Goal: Register for event/course

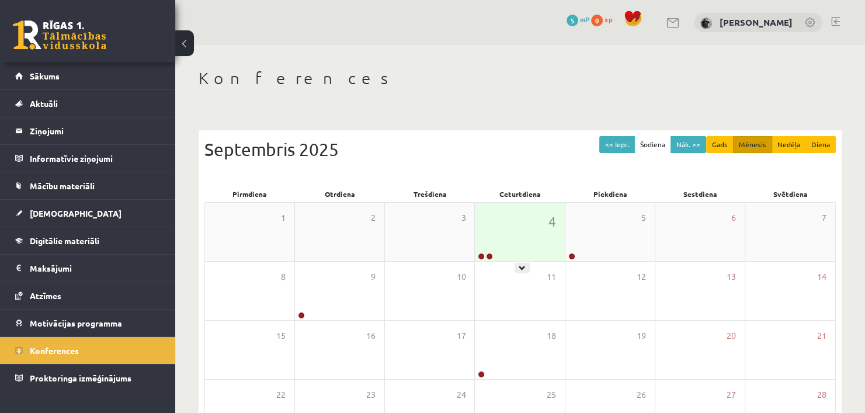
click at [514, 251] on div "4" at bounding box center [519, 232] width 89 height 58
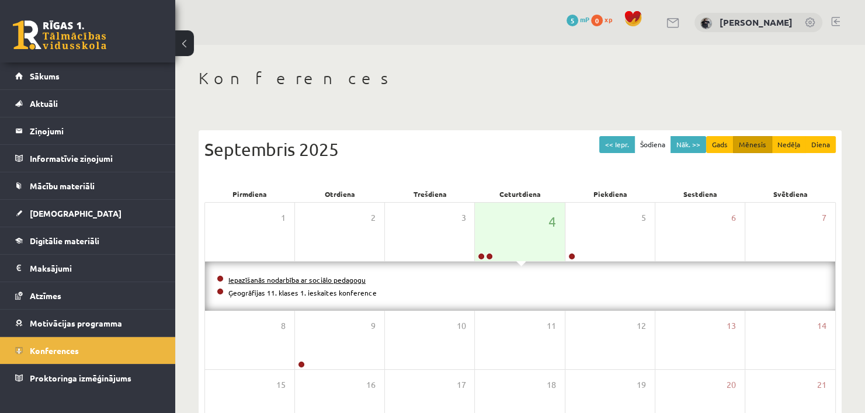
click at [317, 279] on link "Iepazīšanās nodarbība ar sociālo pedagogu" at bounding box center [296, 279] width 137 height 9
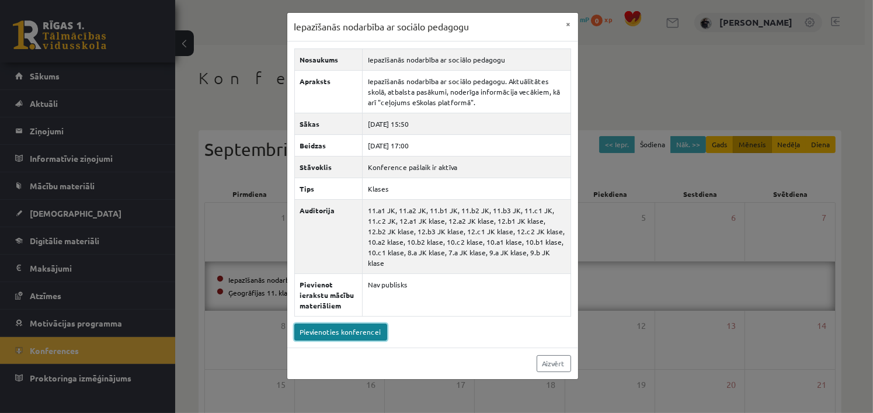
click at [318, 324] on link "Pievienoties konferencei" at bounding box center [340, 332] width 93 height 17
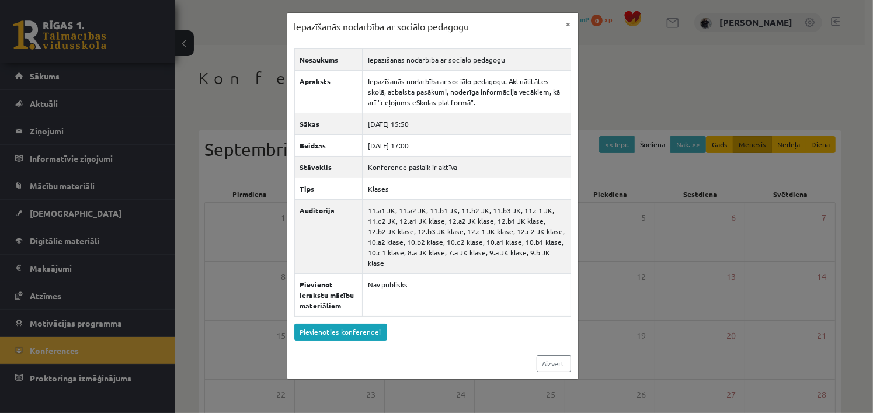
click at [267, 189] on div "Iepazīšanās nodarbība ar sociālo pedagogu × Nosaukums Iepazīšanās nodarbība ar …" at bounding box center [436, 206] width 873 height 413
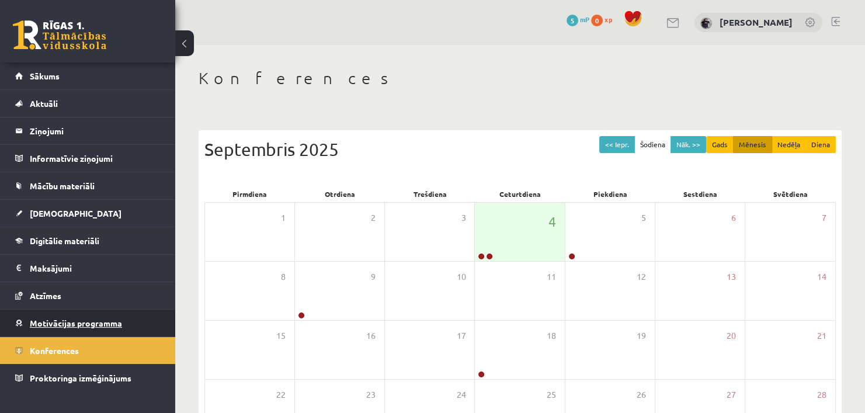
click at [60, 324] on span "Motivācijas programma" at bounding box center [76, 323] width 92 height 11
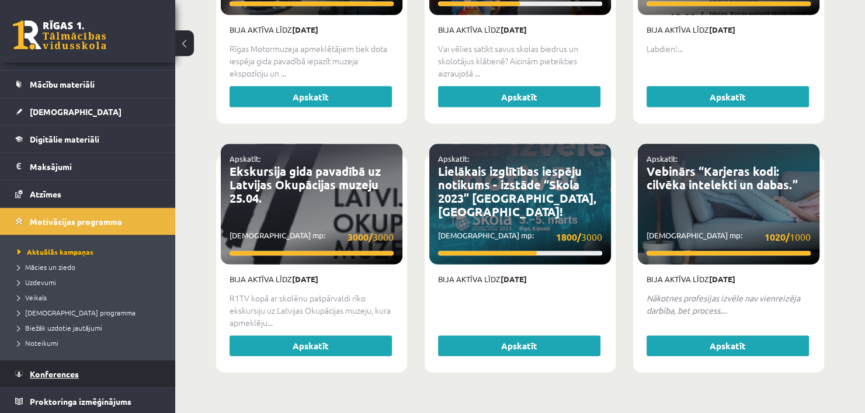
scroll to position [2345, 0]
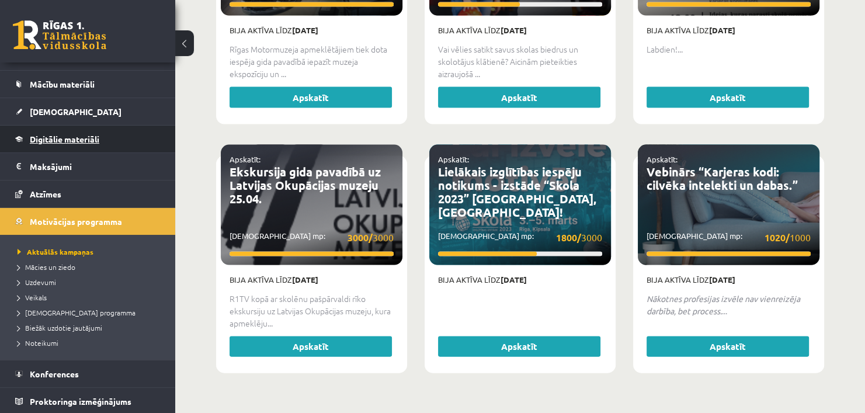
click at [67, 134] on span "Digitālie materiāli" at bounding box center [65, 139] width 70 height 11
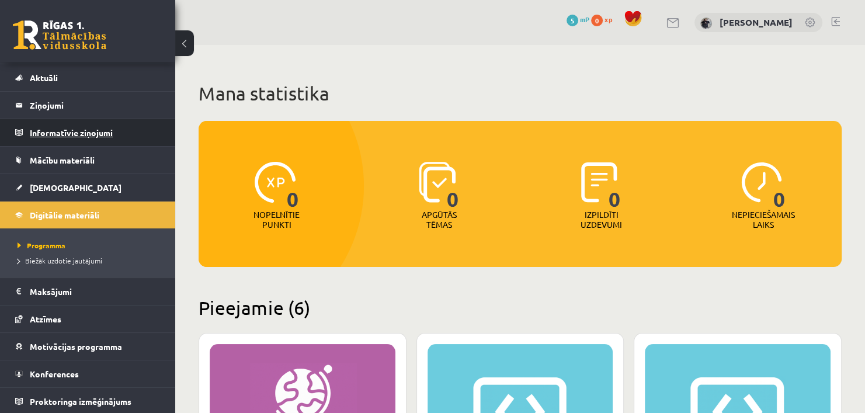
click at [96, 131] on legend "Informatīvie ziņojumi 0" at bounding box center [95, 132] width 131 height 27
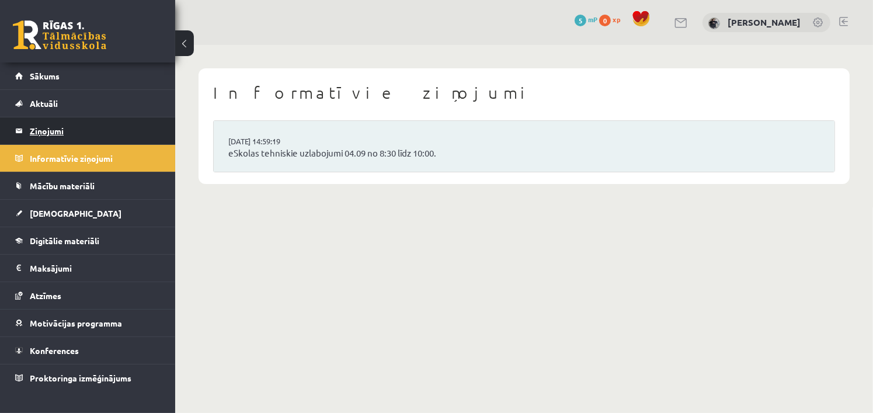
click at [46, 128] on legend "Ziņojumi 0" at bounding box center [95, 130] width 131 height 27
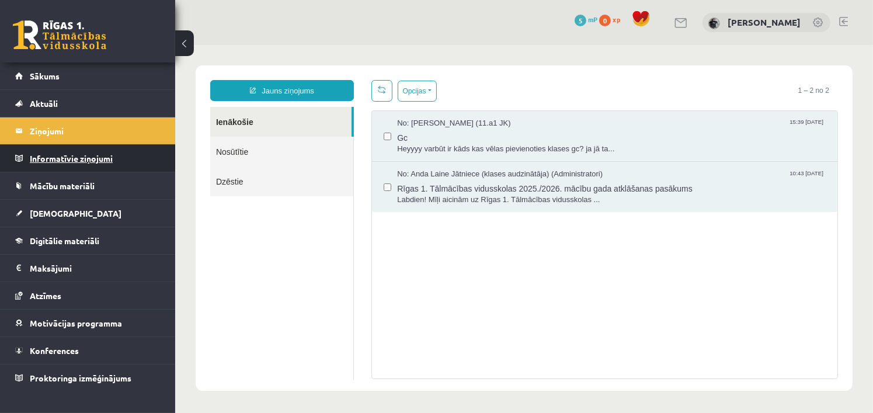
click at [53, 157] on legend "Informatīvie ziņojumi 0" at bounding box center [95, 158] width 131 height 27
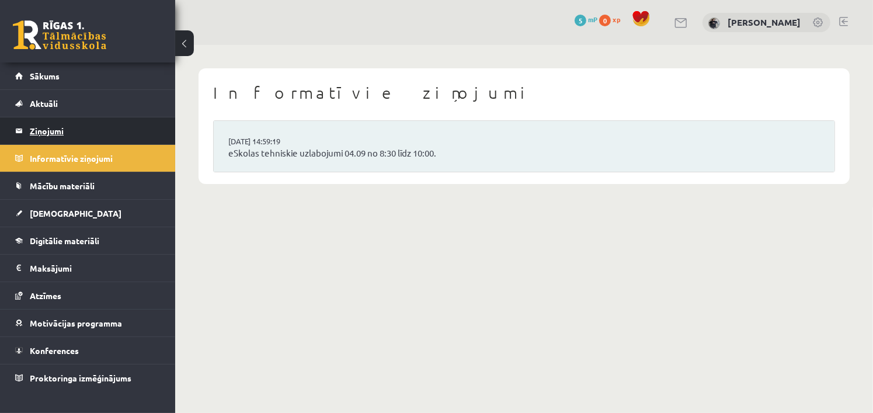
click at [52, 129] on legend "Ziņojumi 0" at bounding box center [95, 130] width 131 height 27
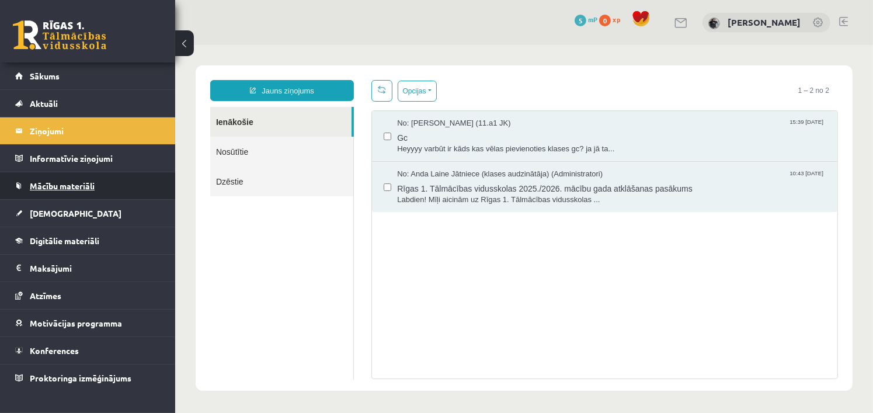
click at [66, 188] on span "Mācību materiāli" at bounding box center [62, 186] width 65 height 11
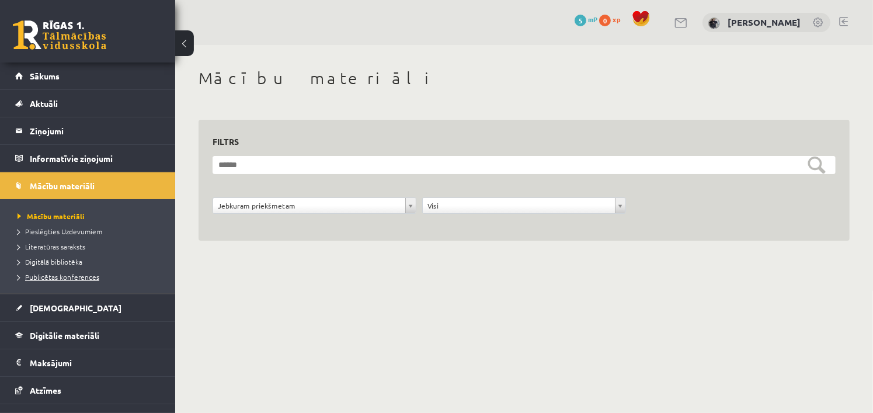
click at [72, 277] on span "Publicētas konferences" at bounding box center [59, 276] width 82 height 9
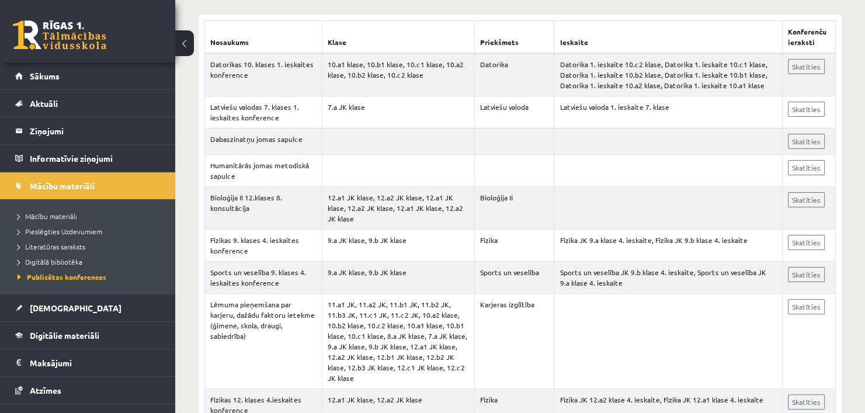
scroll to position [241, 0]
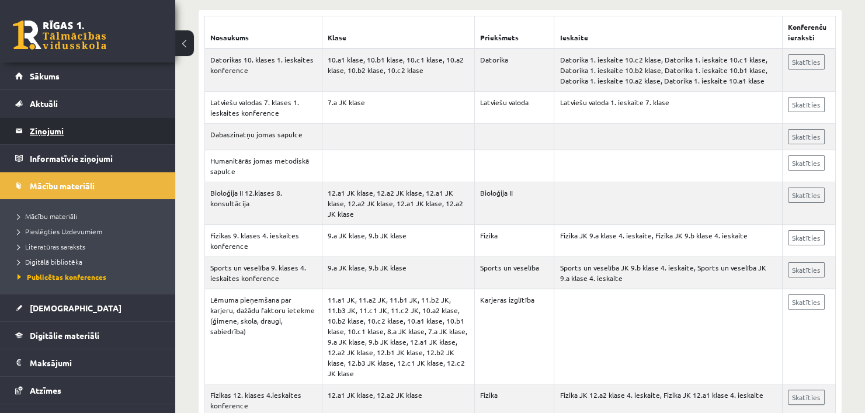
click at [54, 133] on legend "Ziņojumi 0" at bounding box center [95, 130] width 131 height 27
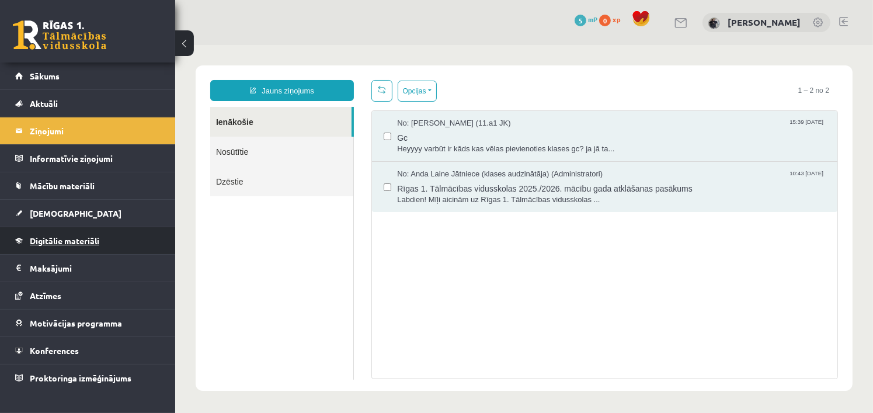
click at [64, 242] on span "Digitālie materiāli" at bounding box center [65, 240] width 70 height 11
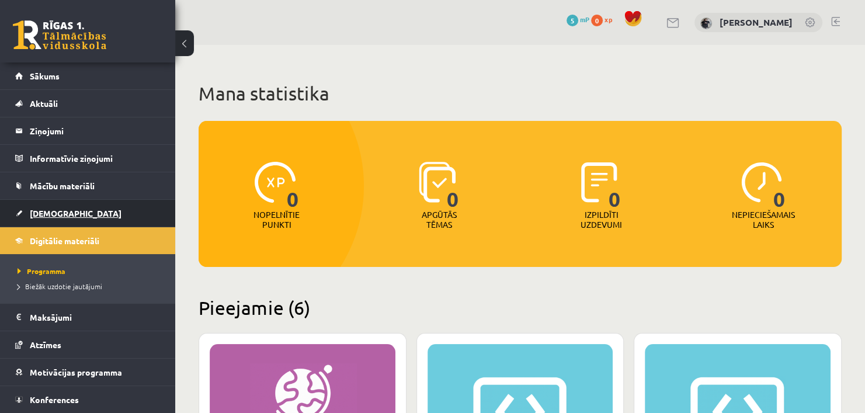
click at [45, 209] on span "[DEMOGRAPHIC_DATA]" at bounding box center [76, 213] width 92 height 11
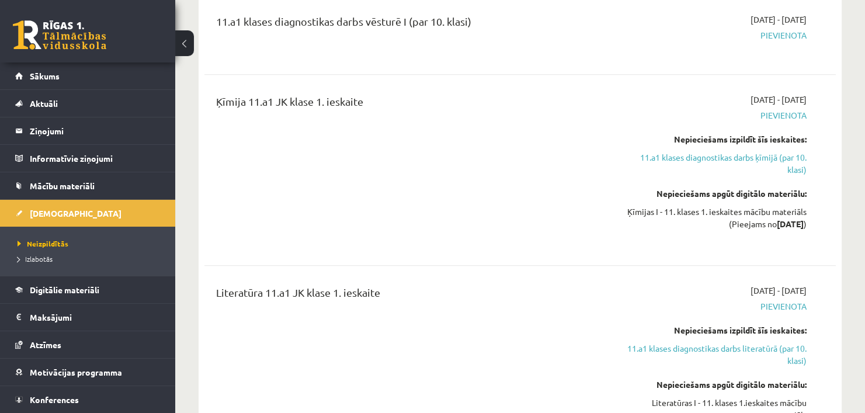
scroll to position [26, 0]
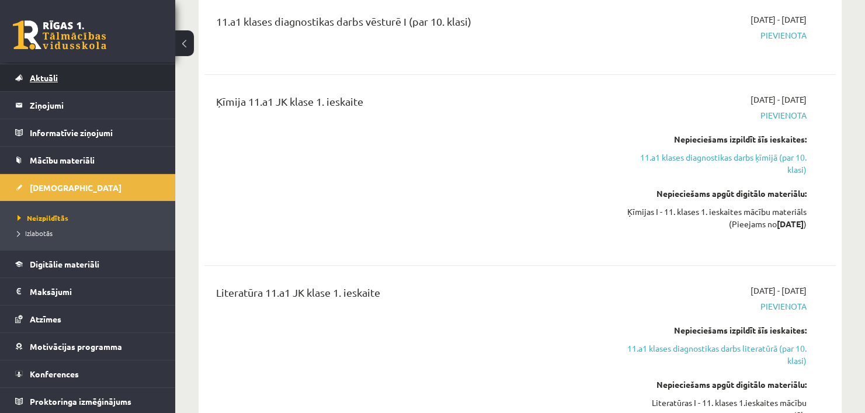
click at [47, 74] on span "Aktuāli" at bounding box center [44, 77] width 28 height 11
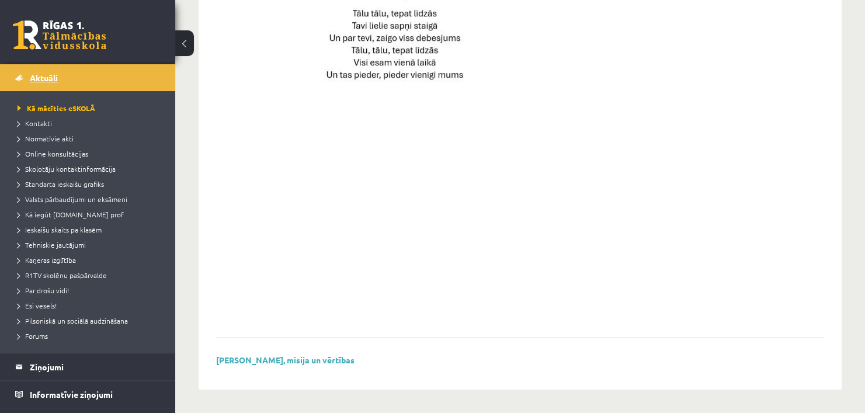
scroll to position [860, 0]
click at [47, 199] on span "Valsts pārbaudījumi un eksāmeni" at bounding box center [73, 199] width 110 height 9
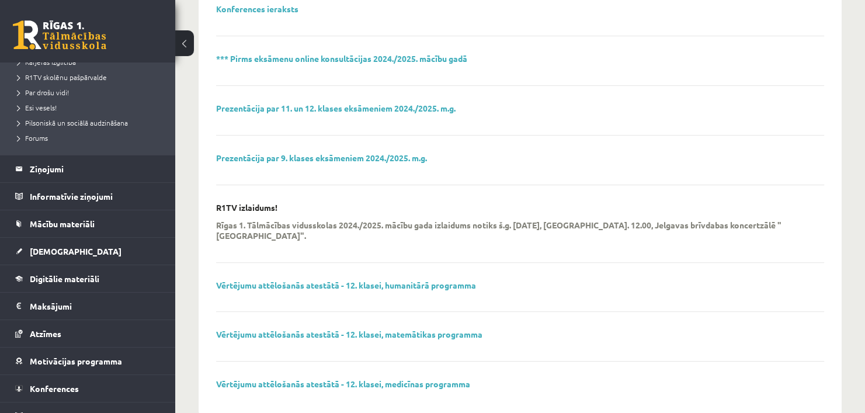
scroll to position [227, 0]
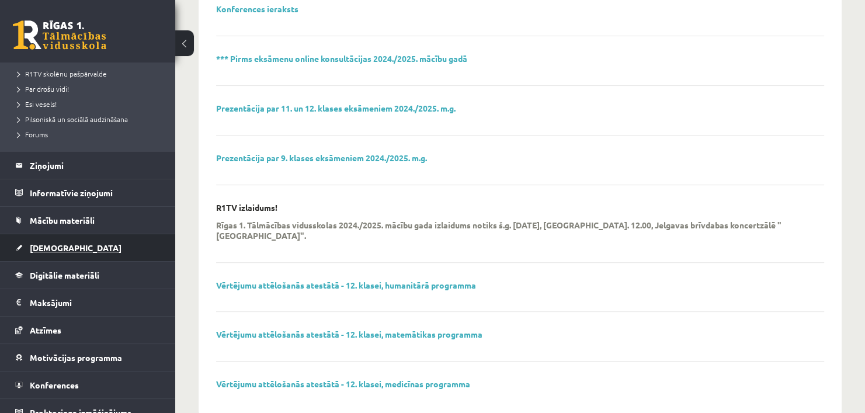
click at [45, 247] on span "[DEMOGRAPHIC_DATA]" at bounding box center [76, 247] width 92 height 11
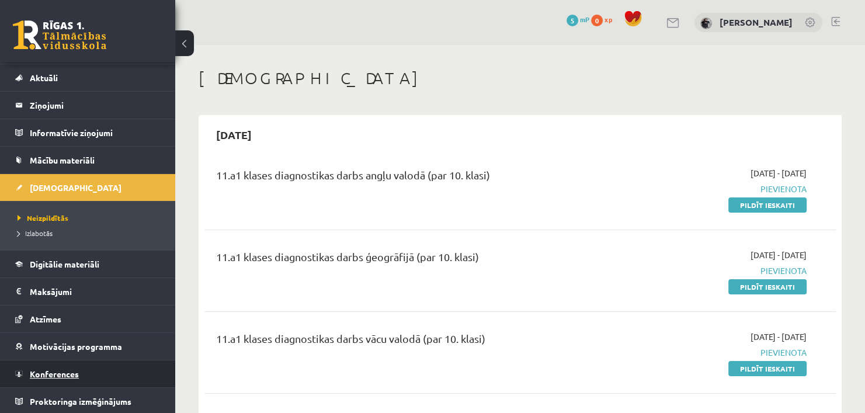
click at [57, 376] on span "Konferences" at bounding box center [54, 374] width 49 height 11
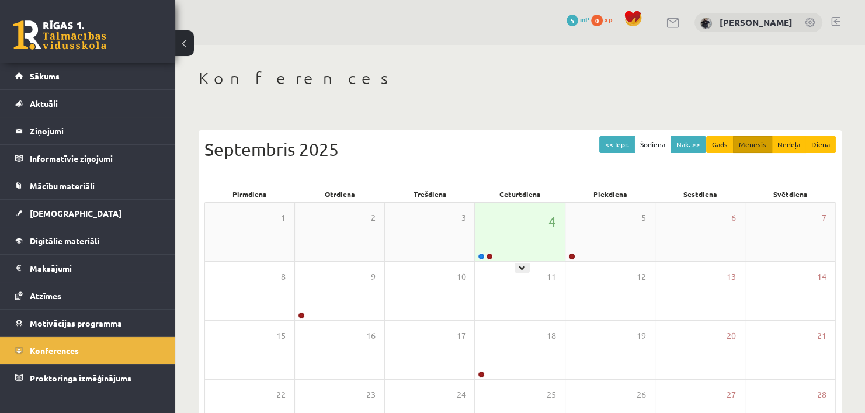
click at [522, 251] on div "4" at bounding box center [519, 232] width 89 height 58
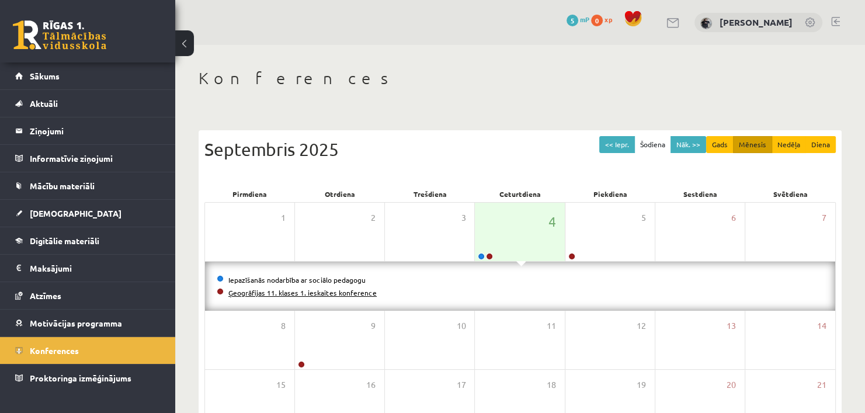
click at [304, 294] on link "Ģeogrāfijas 11. klases 1. ieskaites konference" at bounding box center [302, 292] width 148 height 9
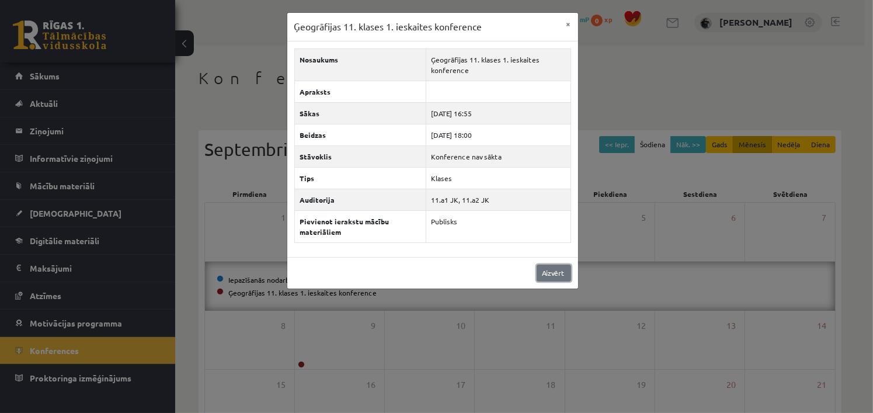
click at [559, 272] on link "Aizvērt" at bounding box center [554, 273] width 34 height 17
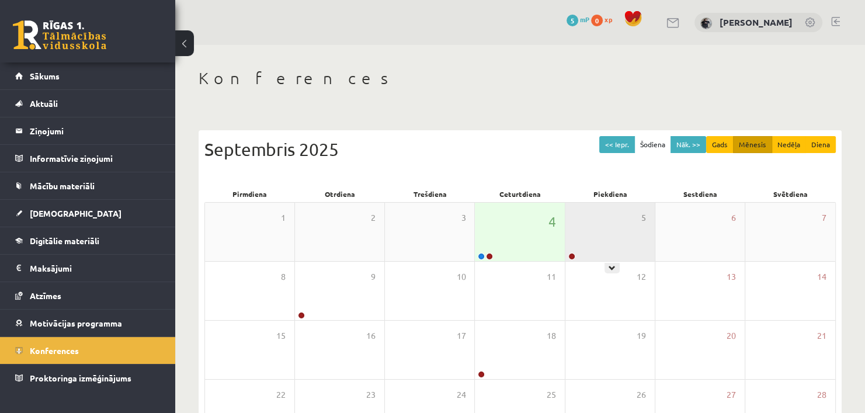
click at [600, 250] on div "5" at bounding box center [609, 232] width 89 height 58
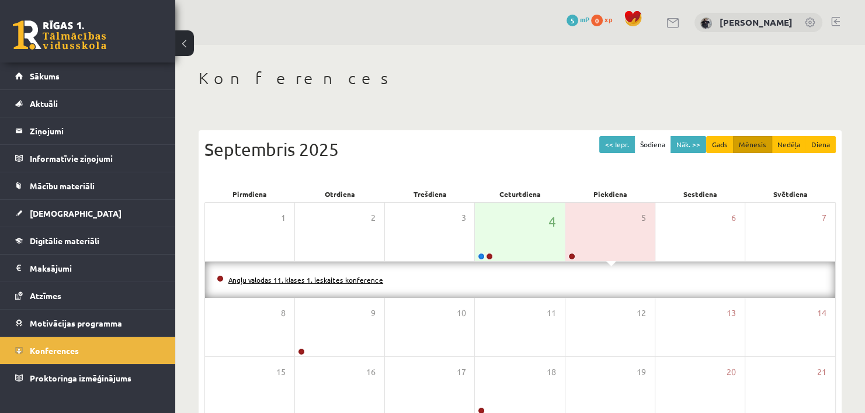
click at [328, 279] on link "Angļu valodas 11. klases 1. ieskaites konference" at bounding box center [305, 279] width 155 height 9
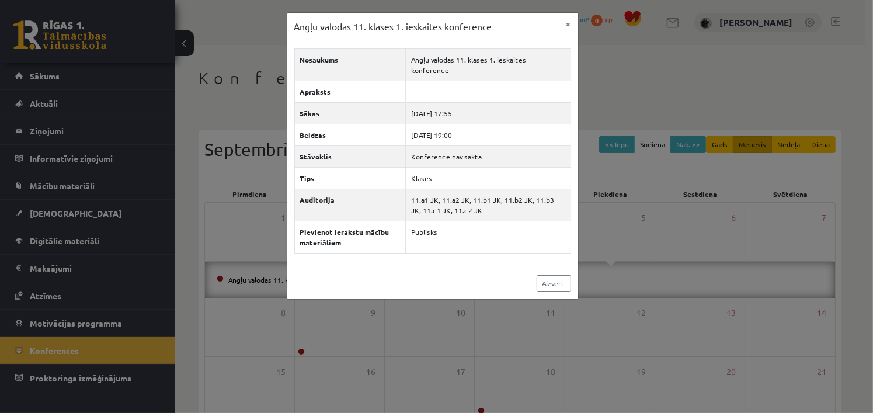
click at [467, 268] on div "Aizvērt" at bounding box center [432, 284] width 291 height 32
click at [603, 114] on div "Angļu valodas 11. klases 1. ieskaites konference × Nosaukums Angļu valodas 11. …" at bounding box center [436, 206] width 873 height 413
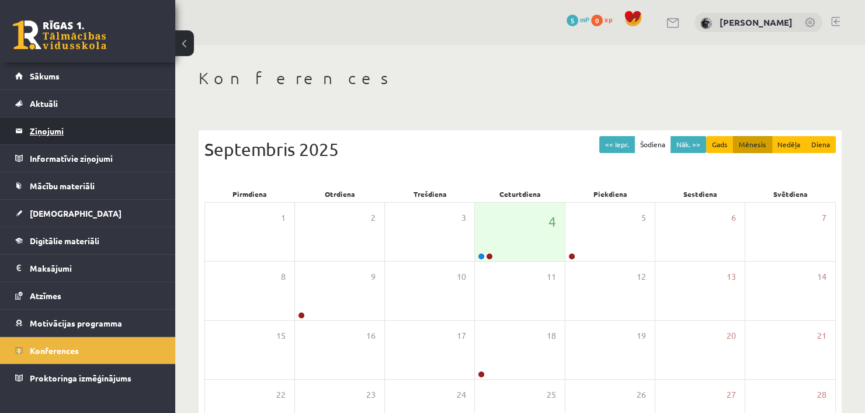
click at [33, 133] on legend "Ziņojumi 0" at bounding box center [95, 130] width 131 height 27
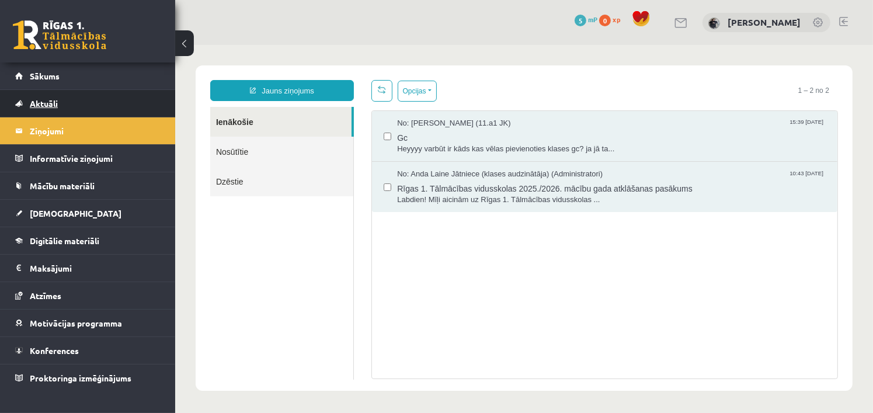
click at [47, 106] on span "Aktuāli" at bounding box center [44, 103] width 28 height 11
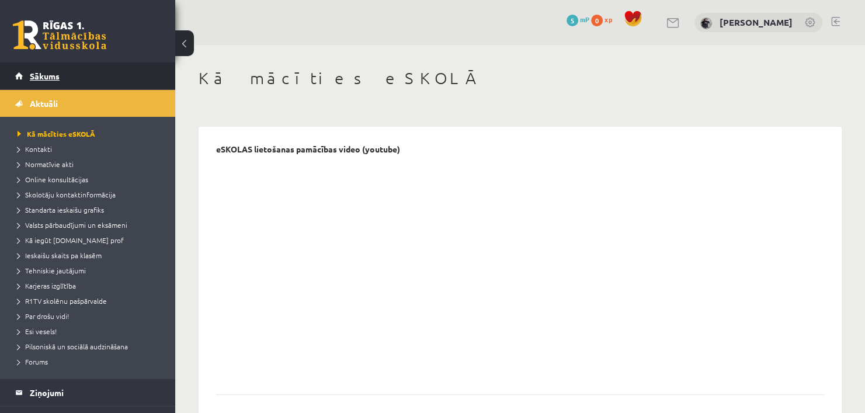
click at [53, 77] on span "Sākums" at bounding box center [45, 76] width 30 height 11
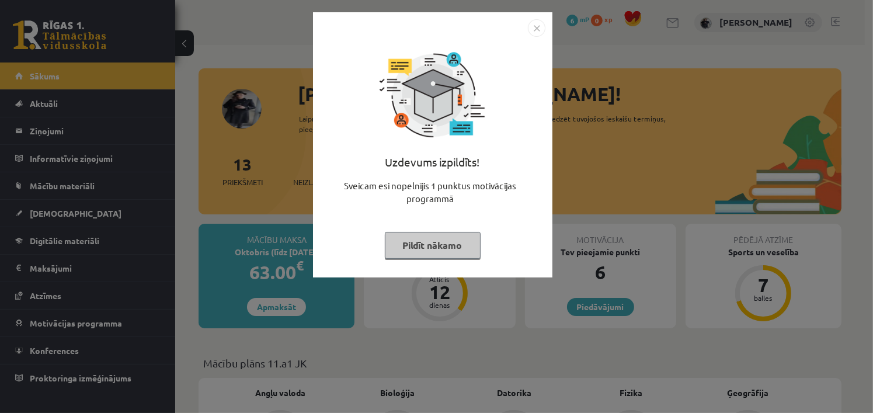
click at [537, 25] on img "Close" at bounding box center [537, 28] width 18 height 18
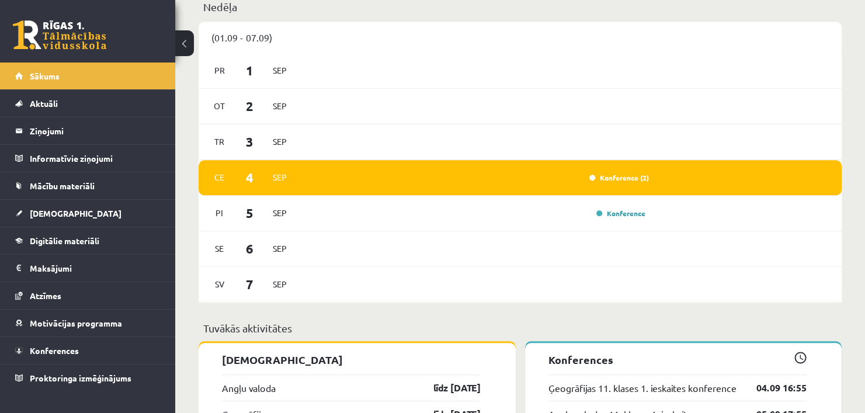
scroll to position [751, 0]
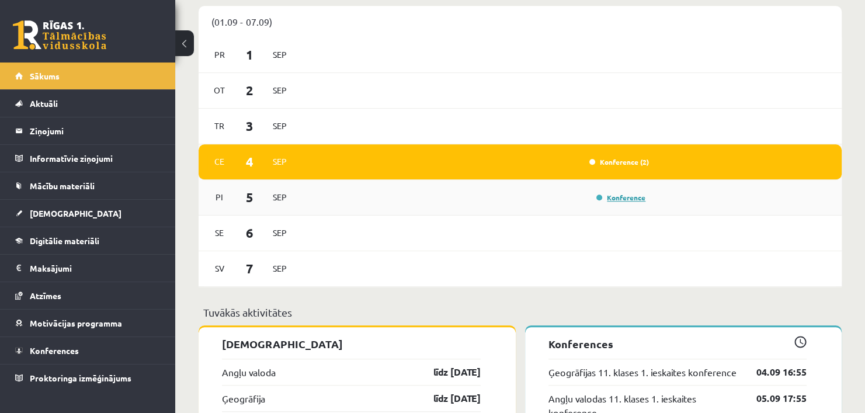
click at [616, 200] on link "Konference" at bounding box center [620, 197] width 49 height 9
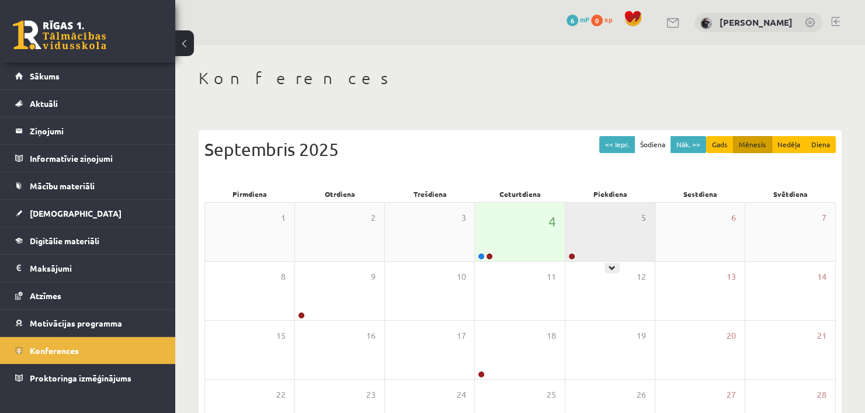
click at [577, 251] on div "5" at bounding box center [609, 232] width 89 height 58
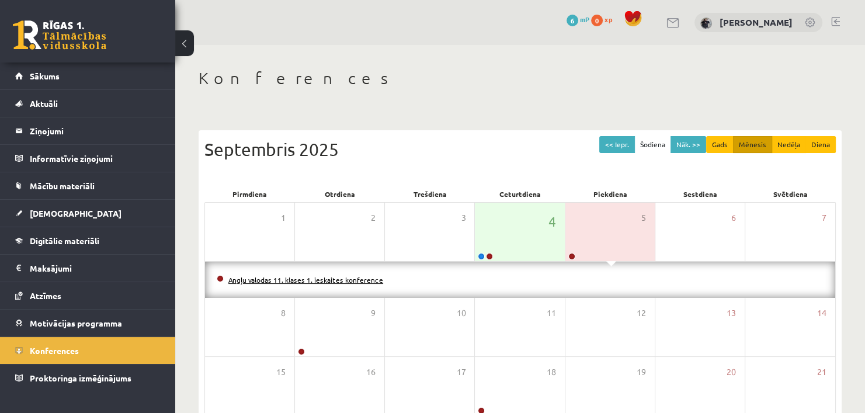
click at [354, 280] on link "Angļu valodas 11. klases 1. ieskaites konference" at bounding box center [305, 279] width 155 height 9
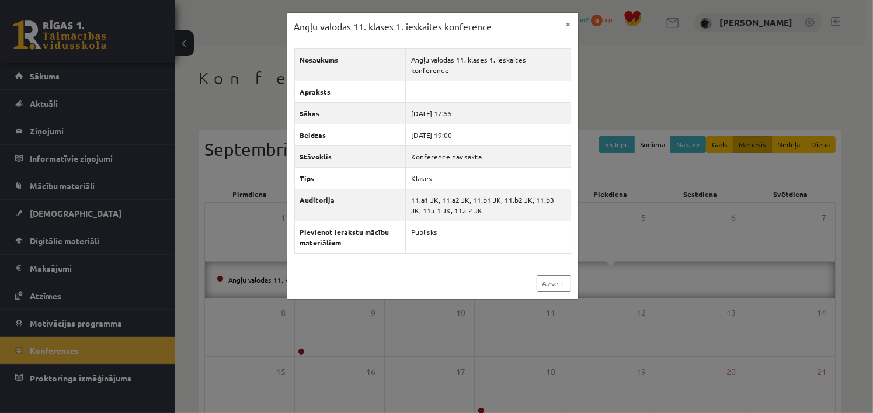
click at [432, 268] on div "Aizvērt" at bounding box center [432, 284] width 291 height 32
click at [619, 276] on div "Angļu valodas 11. klases 1. ieskaites konference × Nosaukums Angļu valodas 11. …" at bounding box center [436, 206] width 873 height 413
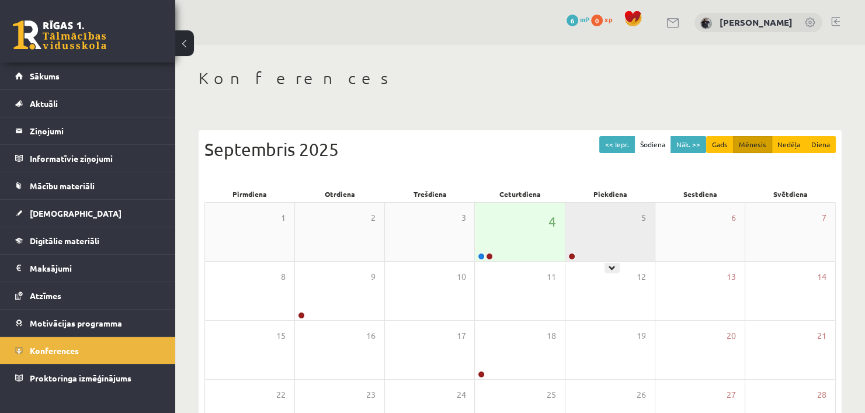
click at [586, 236] on div "5" at bounding box center [609, 232] width 89 height 58
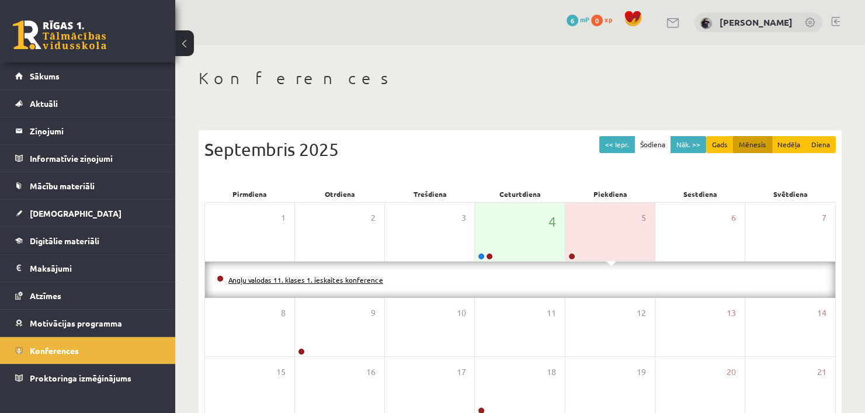
click at [352, 280] on link "Angļu valodas 11. klases 1. ieskaites konference" at bounding box center [305, 279] width 155 height 9
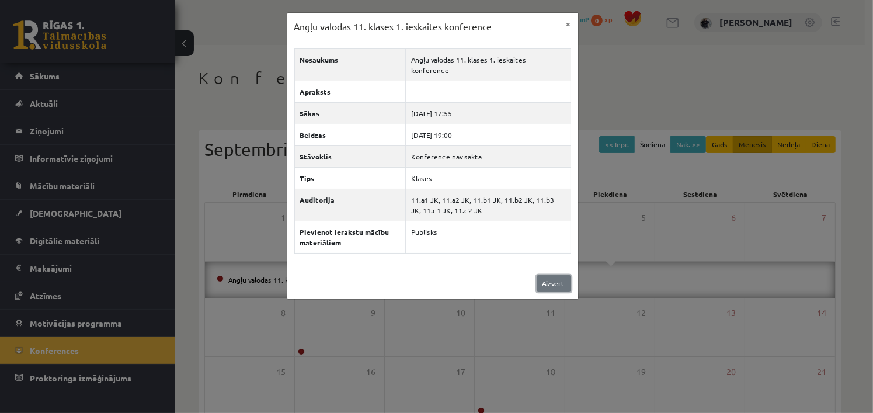
click at [556, 275] on link "Aizvērt" at bounding box center [554, 283] width 34 height 17
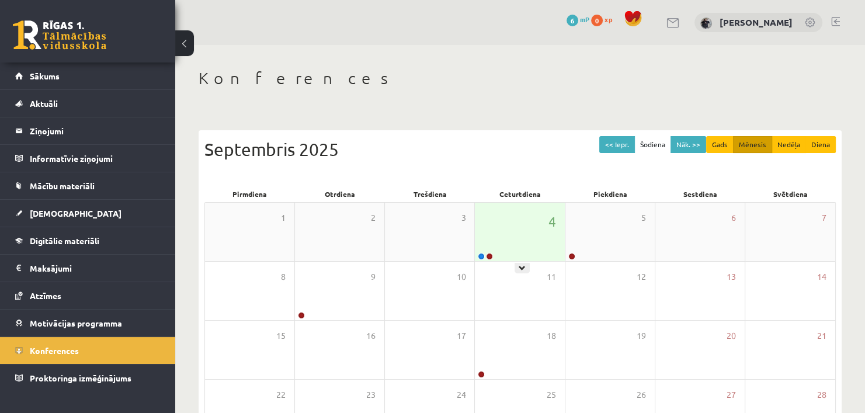
click at [532, 241] on div "4" at bounding box center [519, 232] width 89 height 58
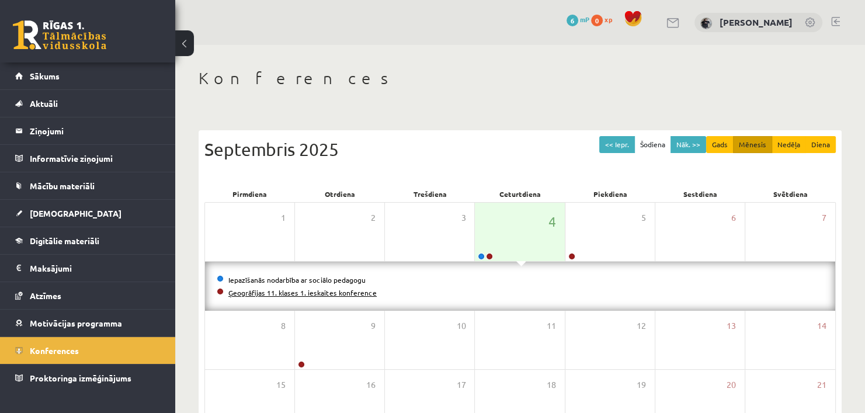
click at [342, 289] on link "Ģeogrāfijas 11. klases 1. ieskaites konference" at bounding box center [302, 292] width 148 height 9
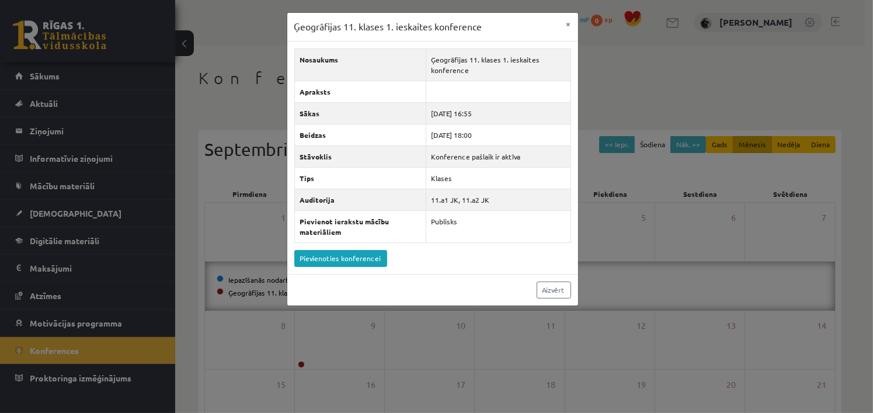
click at [864, 309] on div "Ģeogrāfijas 11. klases 1. ieskaites konference × Nosaukums Ģeogrāfijas 11. klas…" at bounding box center [436, 206] width 873 height 413
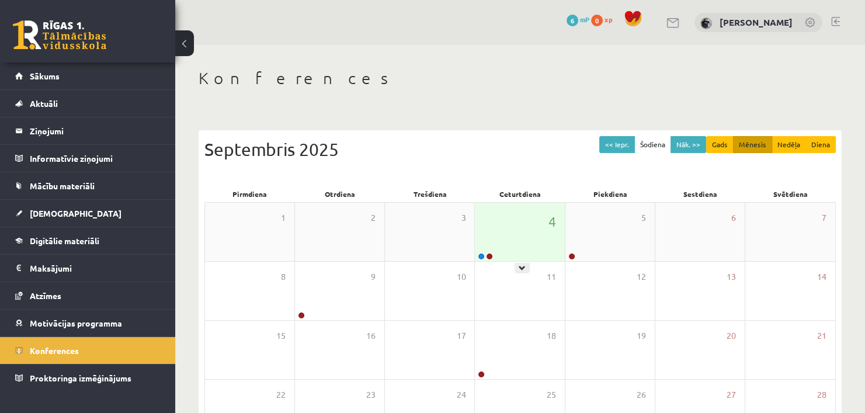
click at [506, 243] on div "4" at bounding box center [519, 232] width 89 height 58
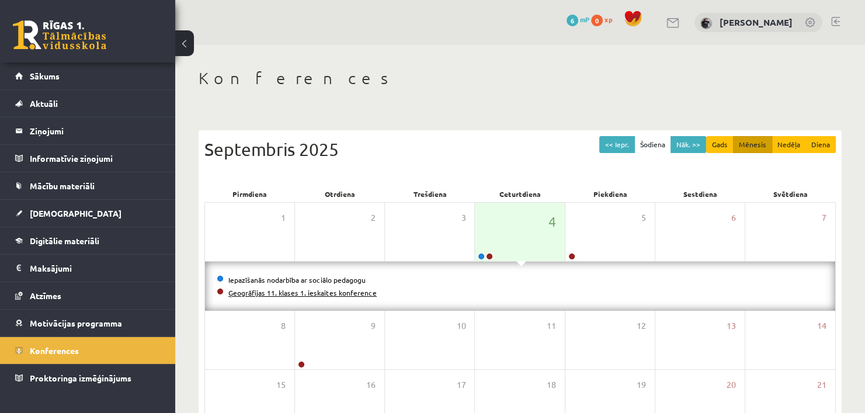
click at [321, 296] on link "Ģeogrāfijas 11. klases 1. ieskaites konference" at bounding box center [302, 292] width 148 height 9
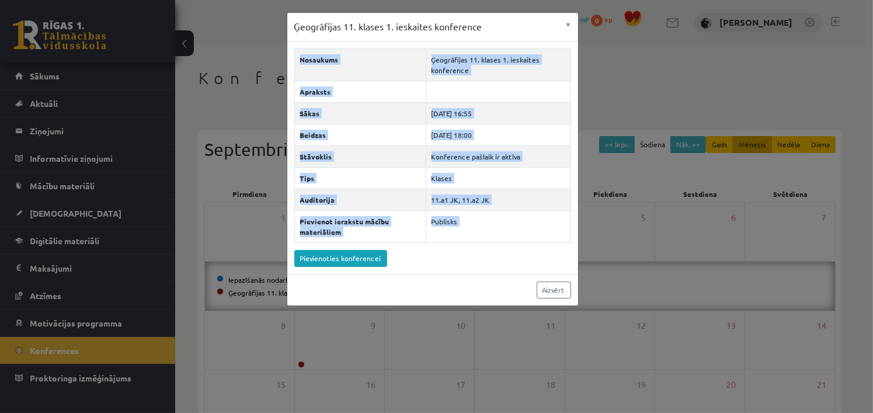
drag, startPoint x: 237, startPoint y: 235, endPoint x: 263, endPoint y: 284, distance: 55.4
click at [263, 284] on div "Ģeogrāfijas 11. klases 1. ieskaites konference × Nosaukums Ģeogrāfijas 11. klas…" at bounding box center [436, 206] width 873 height 413
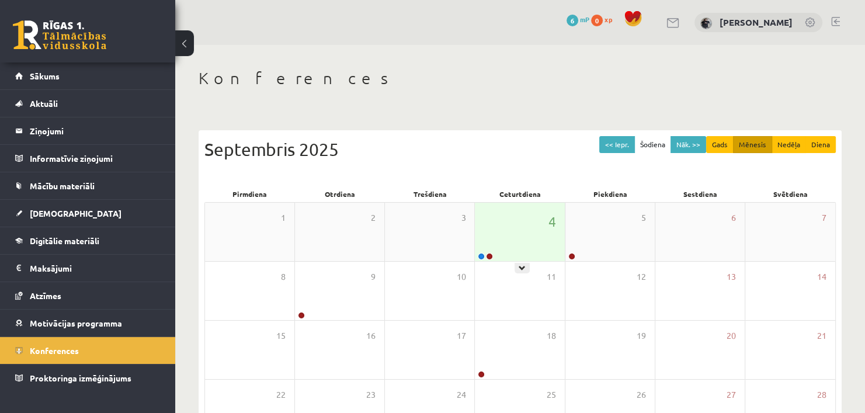
click at [498, 244] on div "4" at bounding box center [519, 232] width 89 height 58
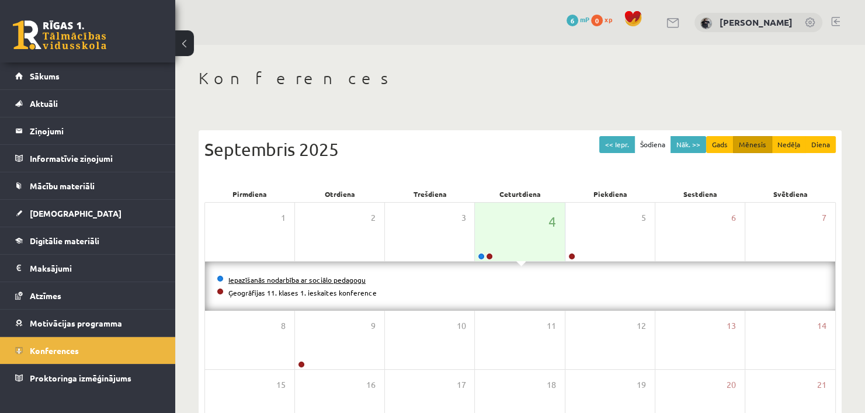
click at [299, 277] on link "Iepazīšanās nodarbība ar sociālo pedagogu" at bounding box center [296, 279] width 137 height 9
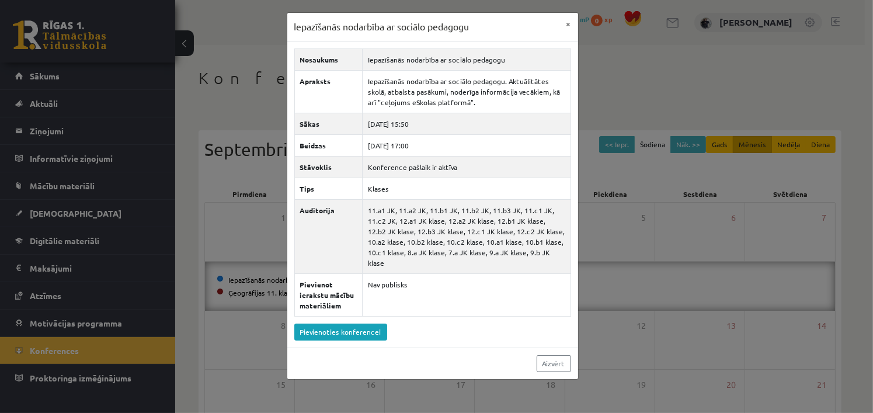
click at [658, 254] on div "Iepazīšanās nodarbība ar sociālo pedagogu × Nosaukums Iepazīšanās nodarbība ar …" at bounding box center [436, 206] width 873 height 413
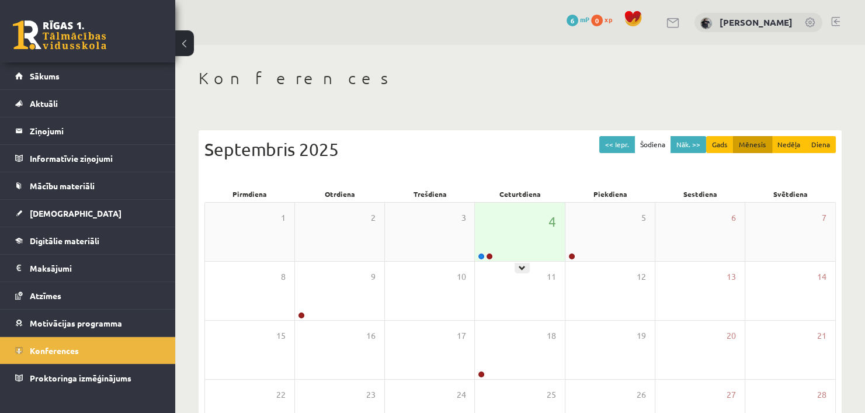
click at [539, 233] on div "4" at bounding box center [519, 232] width 89 height 58
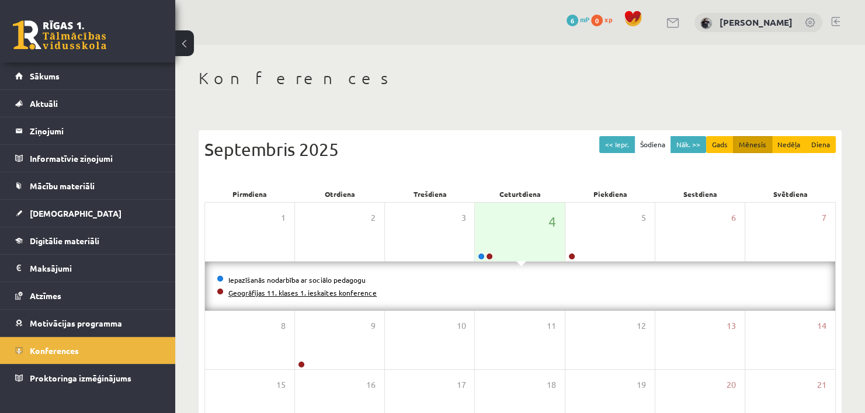
click at [304, 293] on link "Ģeogrāfijas 11. klases 1. ieskaites konference" at bounding box center [302, 292] width 148 height 9
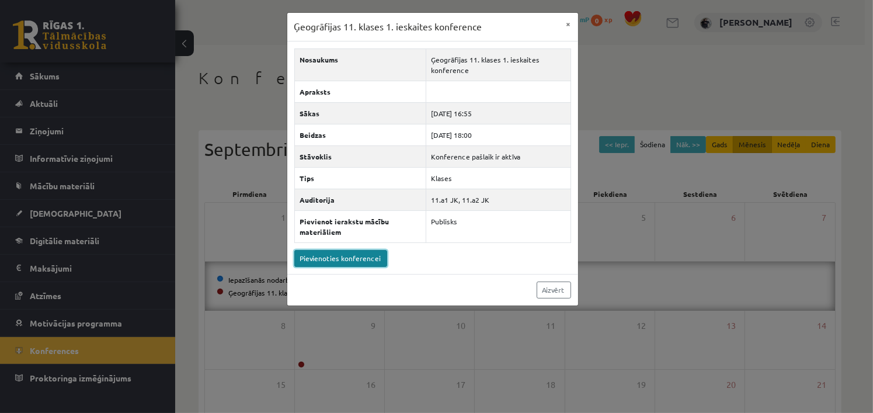
click at [356, 259] on link "Pievienoties konferencei" at bounding box center [340, 258] width 93 height 17
